Goal: Information Seeking & Learning: Learn about a topic

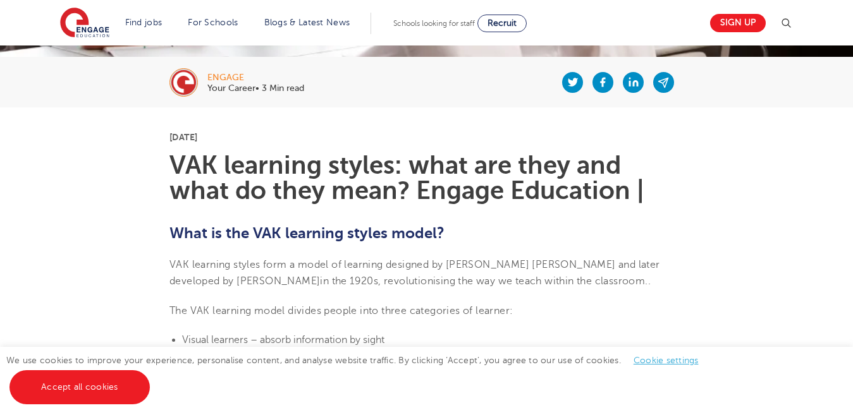
scroll to position [278, 0]
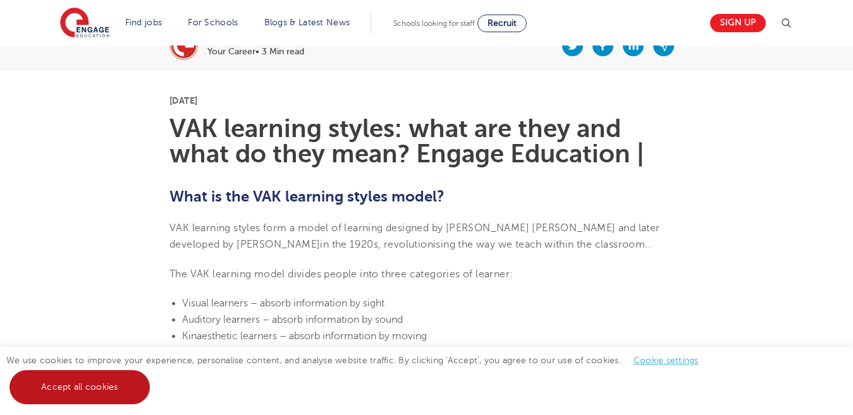
click at [111, 386] on link "Accept all cookies" at bounding box center [79, 388] width 140 height 34
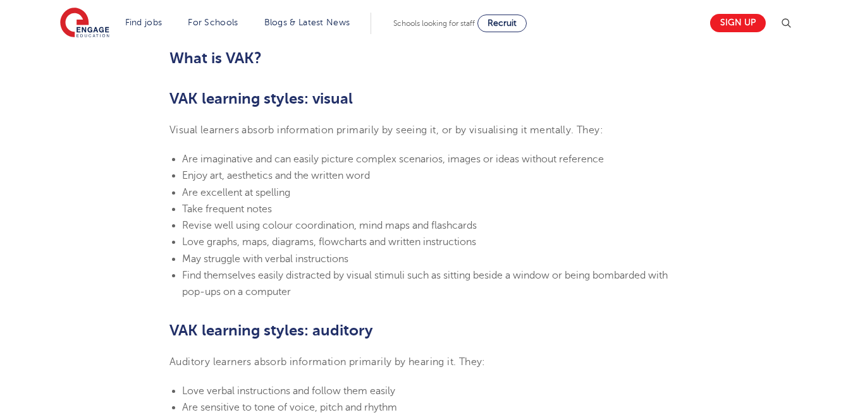
scroll to position [835, 0]
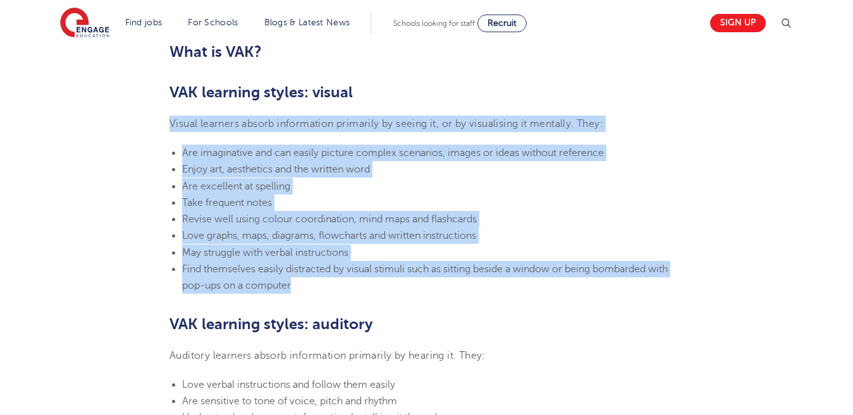
drag, startPoint x: 172, startPoint y: 124, endPoint x: 305, endPoint y: 286, distance: 210.3
click at [305, 286] on section "[DATE] VAK learning styles: what are they and what do they mean? Engage Educati…" at bounding box center [426, 399] width 767 height 1770
copy section "Visual learners absorb information primarily by seeing it, or by visualising it…"
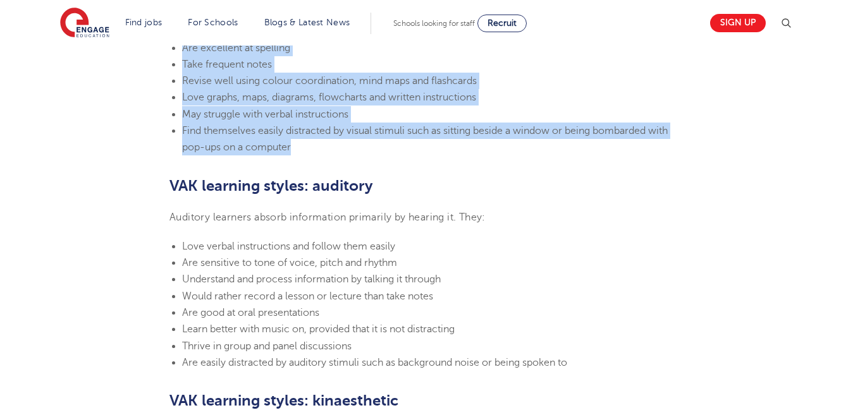
scroll to position [1088, 0]
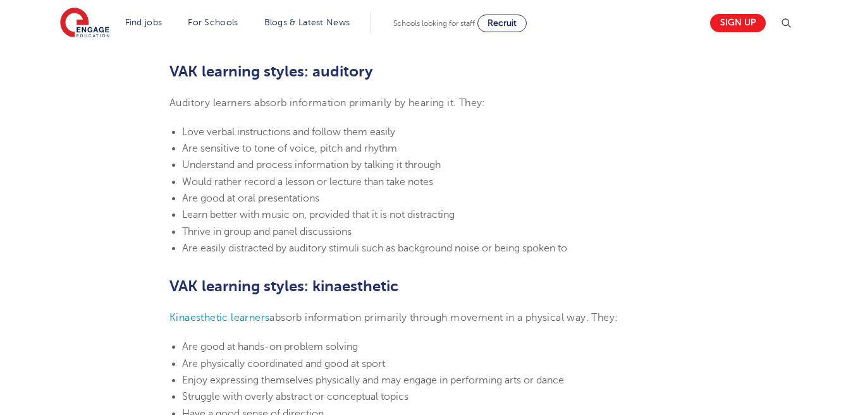
click at [199, 217] on span "Learn better with music on, provided that it is not distracting" at bounding box center [318, 214] width 273 height 11
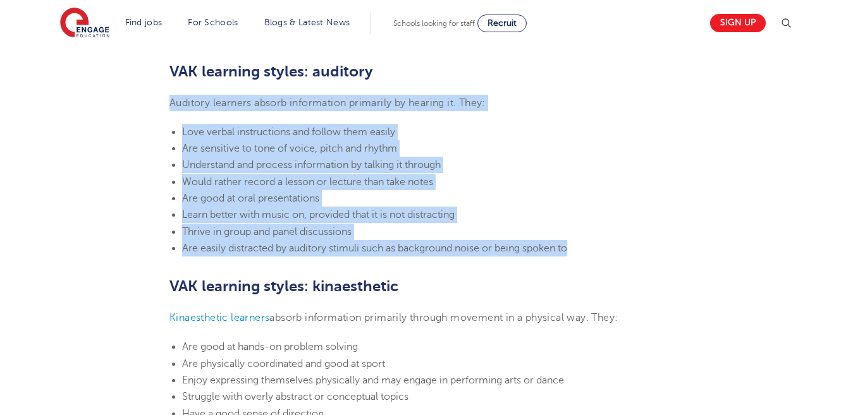
drag, startPoint x: 178, startPoint y: 103, endPoint x: 584, endPoint y: 250, distance: 431.9
click at [584, 250] on section "[DATE] VAK learning styles: what are they and what do they mean? Engage Educati…" at bounding box center [426, 146] width 767 height 1770
copy section "Auditory learners absorb information primarily by hearing it. They: Love verbal…"
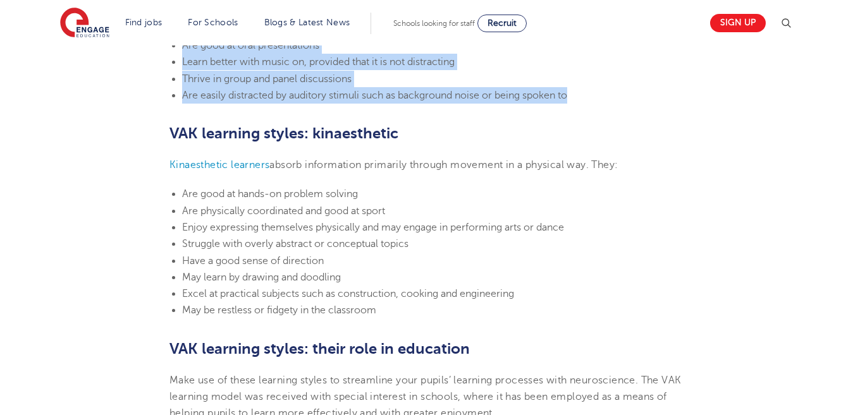
scroll to position [1290, 0]
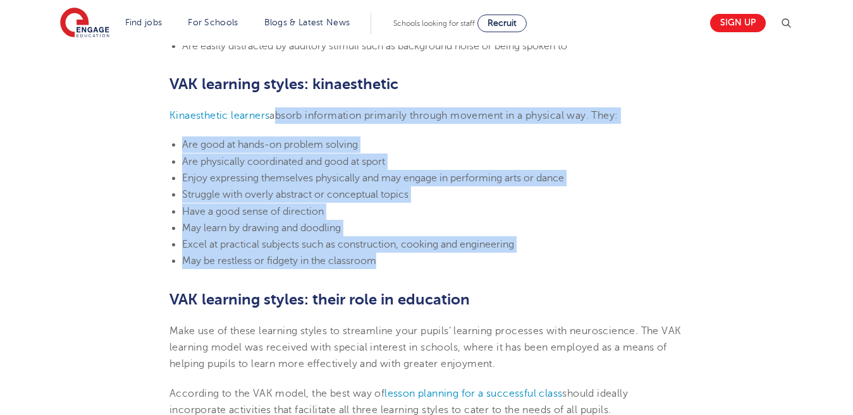
drag, startPoint x: 277, startPoint y: 119, endPoint x: 397, endPoint y: 265, distance: 189.1
copy section "absorb information primarily through movement in a physical way. They: Are good…"
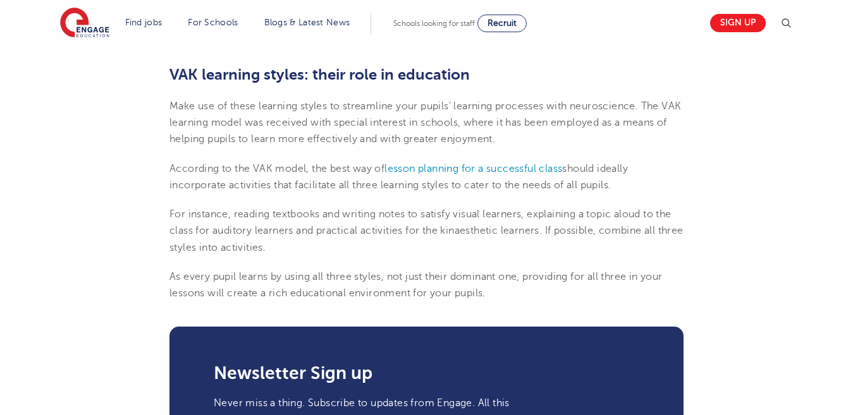
scroll to position [1518, 0]
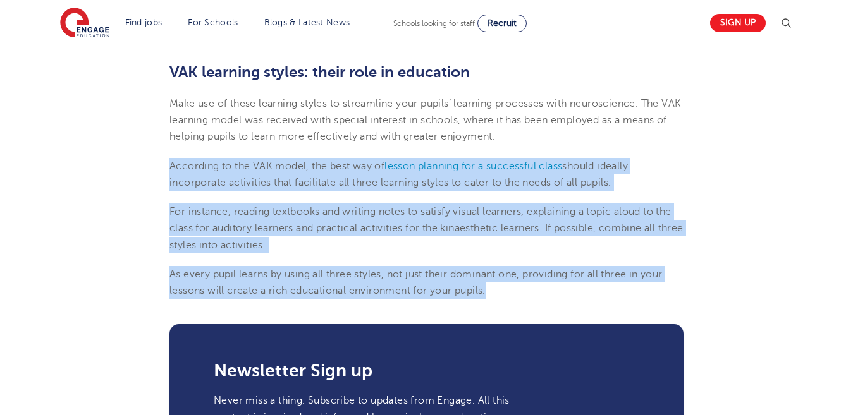
drag, startPoint x: 170, startPoint y: 161, endPoint x: 506, endPoint y: 293, distance: 360.9
copy section "According to the VAK model, the best way of lesson planning for a successful cl…"
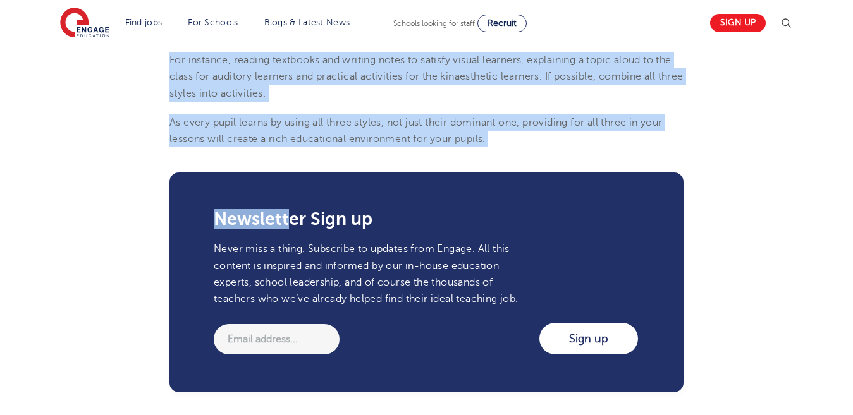
scroll to position [1644, 0]
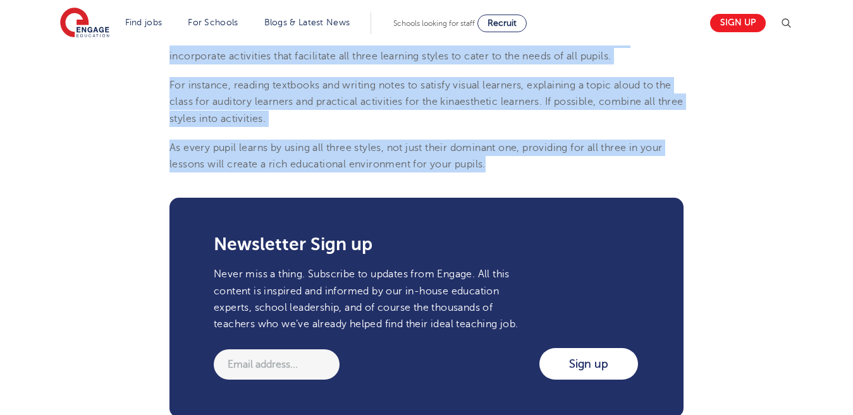
drag, startPoint x: 170, startPoint y: 123, endPoint x: 527, endPoint y: 164, distance: 359.6
copy section "LOR ipsumdol sitame: cons adi elit sed doei te inci utla? Etdolo Magnaaliq | En…"
click at [527, 164] on p "As every pupil learns by using all three styles, not just their dominant one, p…" at bounding box center [426, 157] width 514 height 34
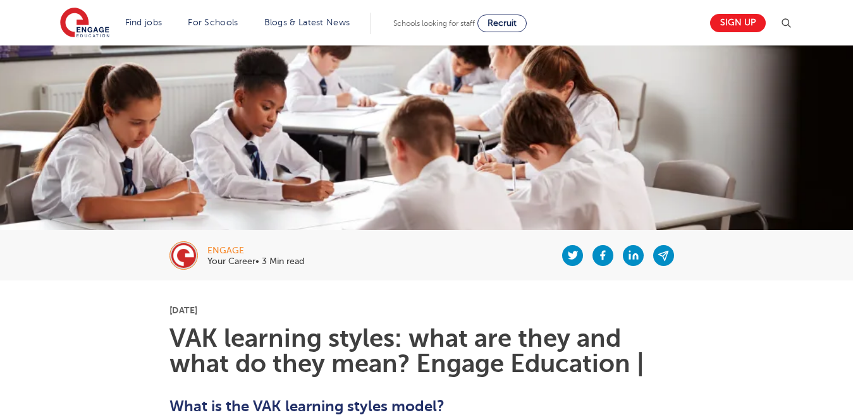
scroll to position [0, 0]
